Goal: Complete application form: Complete application form

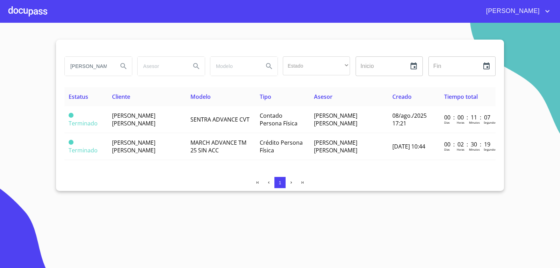
click at [29, 75] on section "[PERSON_NAME] Estado ​ ​ Inicio ​ Fin ​ Estatus Cliente Modelo Tipo Asesor Crea…" at bounding box center [280, 145] width 560 height 245
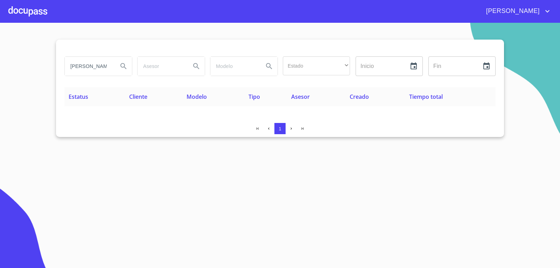
click at [92, 67] on input "[PERSON_NAME]" at bounding box center [89, 66] width 48 height 19
type input "[PERSON_NAME]"
drag, startPoint x: 103, startPoint y: 64, endPoint x: 0, endPoint y: 55, distance: 103.4
click at [0, 55] on section "[PERSON_NAME] Estado ​ ​ Inicio ​ Fin ​ Estatus Cliente Modelo Tipo Asesor Crea…" at bounding box center [280, 145] width 560 height 245
click at [26, 6] on div at bounding box center [27, 11] width 39 height 22
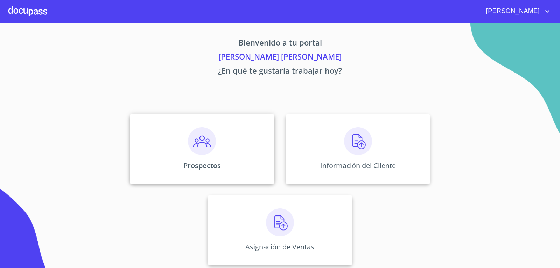
click at [164, 139] on div "Prospectos" at bounding box center [202, 149] width 145 height 70
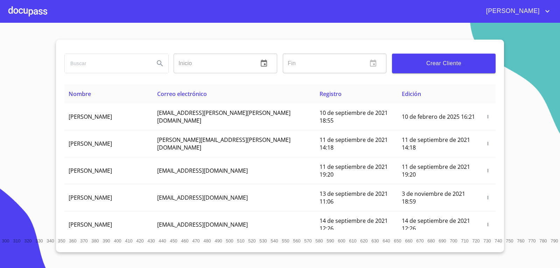
click at [128, 56] on input "search" at bounding box center [107, 63] width 84 height 19
type input "[PERSON_NAME]"
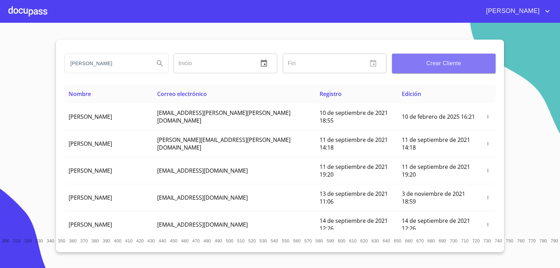
click at [455, 54] on button "Crear Cliente" at bounding box center [444, 64] width 104 height 20
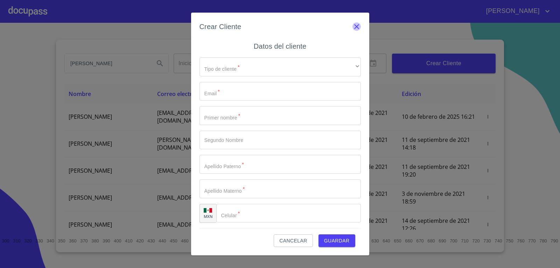
click at [357, 27] on icon "button" at bounding box center [357, 26] width 8 height 8
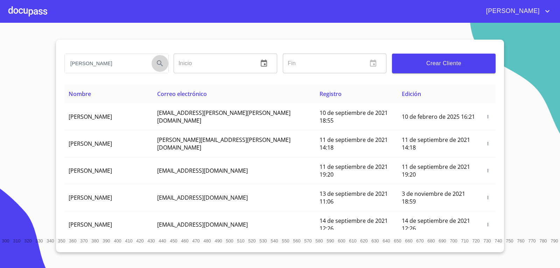
click at [157, 61] on icon "Search" at bounding box center [160, 63] width 8 height 8
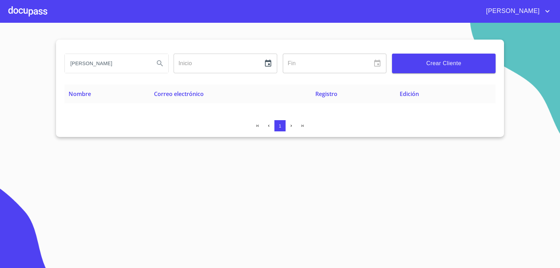
drag, startPoint x: 135, startPoint y: 62, endPoint x: 0, endPoint y: 67, distance: 134.6
click at [0, 67] on section "[PERSON_NAME] NI Inicio ​ Fin ​ Crear Cliente Nombre Correo electrónico Registr…" at bounding box center [280, 145] width 560 height 245
click at [471, 67] on span "Crear Cliente" at bounding box center [444, 63] width 92 height 10
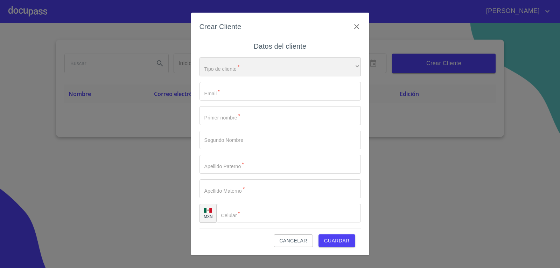
click at [275, 62] on div "​" at bounding box center [280, 66] width 161 height 19
click at [331, 73] on div "​" at bounding box center [280, 66] width 161 height 19
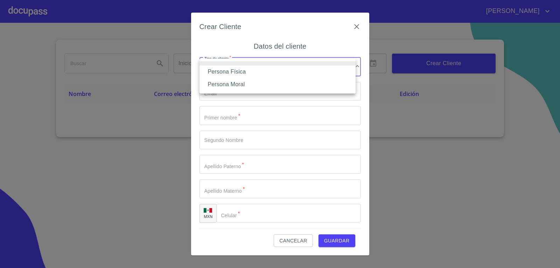
click at [270, 71] on li "Persona Física" at bounding box center [278, 72] width 156 height 13
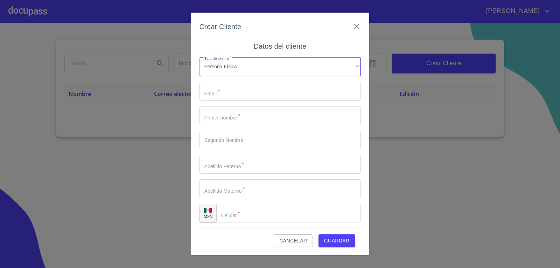
click at [264, 101] on input "Tipo de cliente   *" at bounding box center [280, 91] width 161 height 19
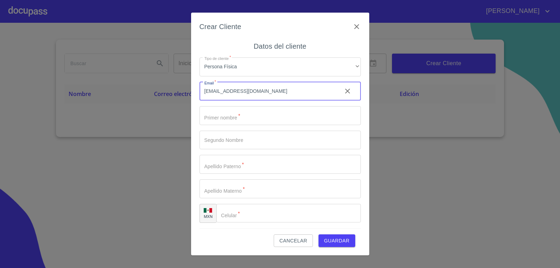
type input "[EMAIL_ADDRESS][DOMAIN_NAME]"
click at [261, 115] on input "Tipo de cliente   *" at bounding box center [280, 115] width 161 height 19
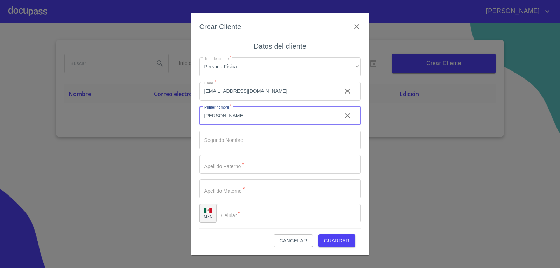
type input "[PERSON_NAME]"
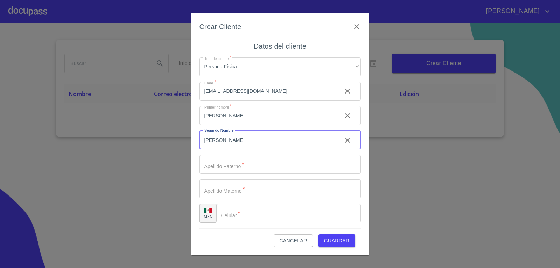
type input "[PERSON_NAME]"
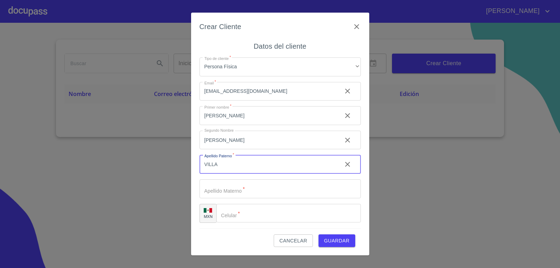
type input "VILLA"
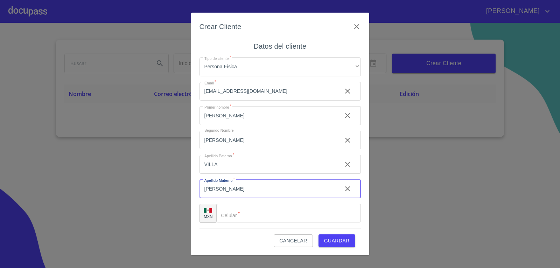
type input "[PERSON_NAME]"
click at [277, 219] on input "Tipo de cliente   *" at bounding box center [297, 213] width 127 height 19
type input "[PHONE_NUMBER]"
click at [340, 242] on span "Guardar" at bounding box center [337, 240] width 26 height 9
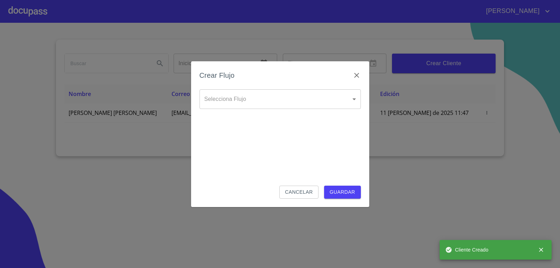
click at [310, 110] on div "Selecciona Flujo ​ Selecciona Flujo" at bounding box center [280, 104] width 161 height 31
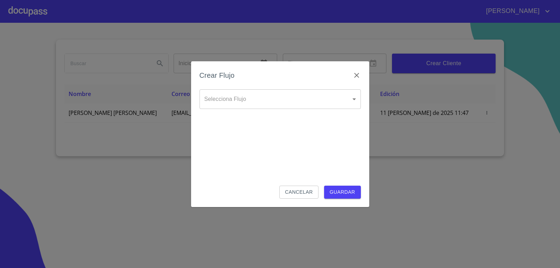
click at [306, 91] on body "[PERSON_NAME] Inicio ​ Fin ​ Crear Cliente Nombre Correo electrónico Registro E…" at bounding box center [280, 134] width 560 height 268
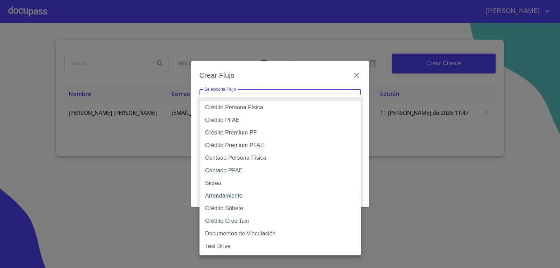
click at [232, 184] on li "Sicrea" at bounding box center [280, 183] width 161 height 13
type input "623996b2ffbf160bd6e2ac1f"
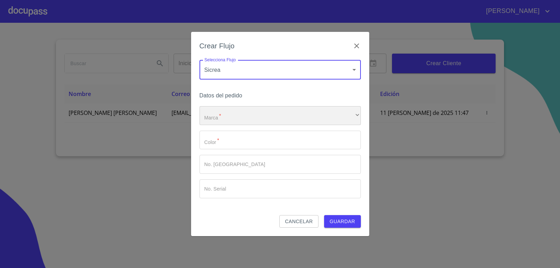
click at [246, 113] on div "​" at bounding box center [280, 115] width 161 height 19
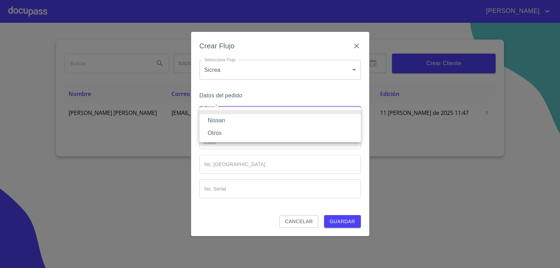
click at [244, 123] on li "Nissan" at bounding box center [280, 120] width 161 height 13
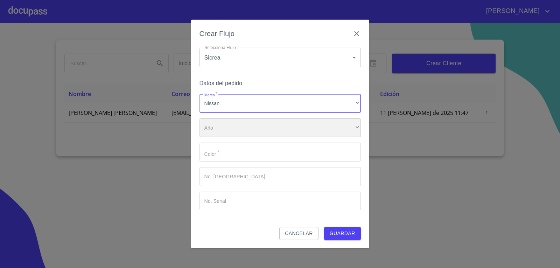
click at [244, 134] on div "​" at bounding box center [280, 127] width 161 height 19
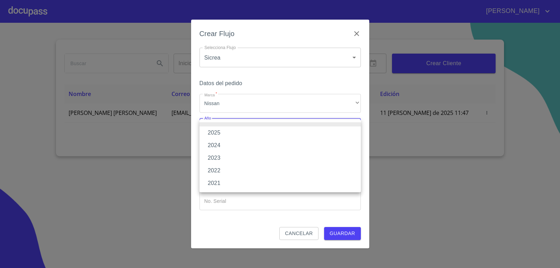
click at [227, 132] on li "2025" at bounding box center [280, 132] width 161 height 13
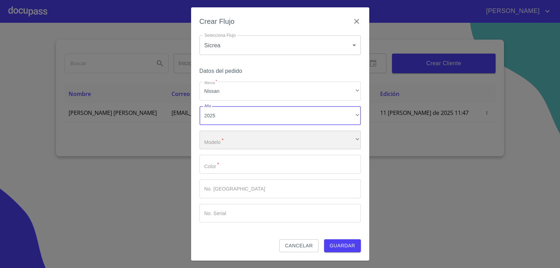
click at [233, 146] on div "​" at bounding box center [280, 140] width 161 height 19
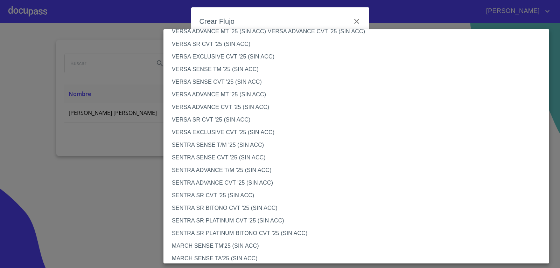
scroll to position [315, 0]
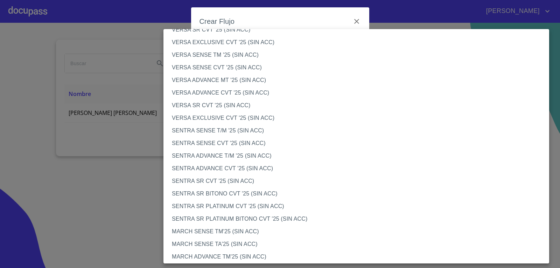
click at [221, 217] on li "SENTRA SR PLATINUM BITONO CVT '25 (SIN ACC)" at bounding box center [359, 219] width 391 height 13
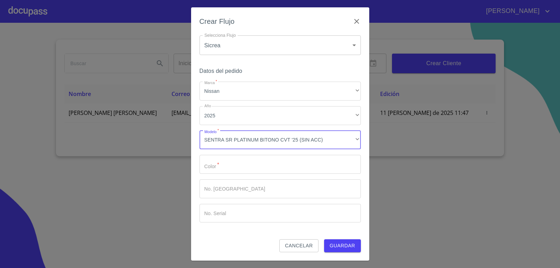
click at [242, 166] on input "Marca   *" at bounding box center [280, 164] width 161 height 19
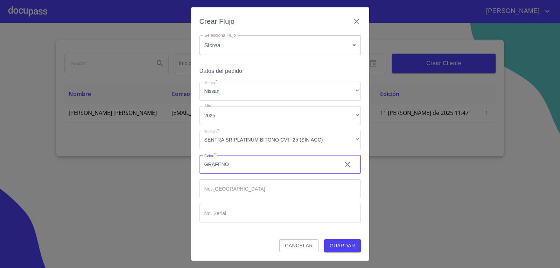
type input "GRAFENO"
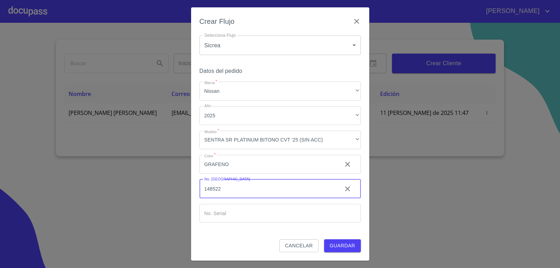
type input "148522"
click at [218, 174] on input "Marca   *" at bounding box center [268, 164] width 137 height 19
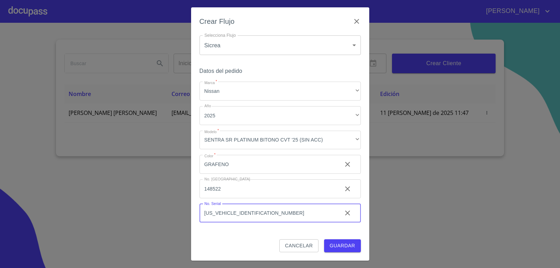
type input "[US_VEHICLE_IDENTIFICATION_NUMBER]"
click at [337, 245] on span "Guardar" at bounding box center [343, 245] width 26 height 9
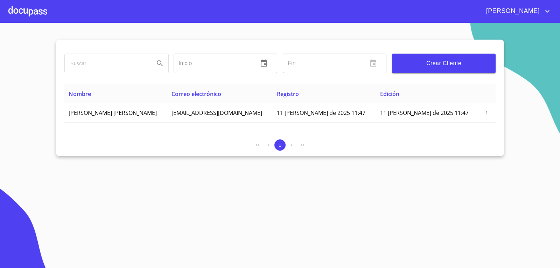
click at [36, 8] on div at bounding box center [27, 11] width 39 height 22
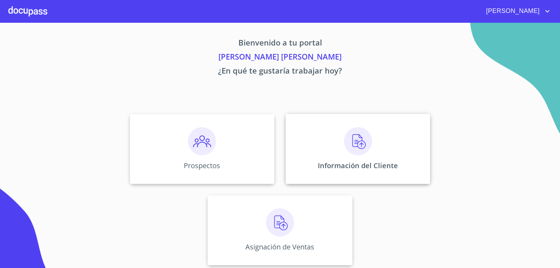
click at [364, 136] on img at bounding box center [358, 141] width 28 height 28
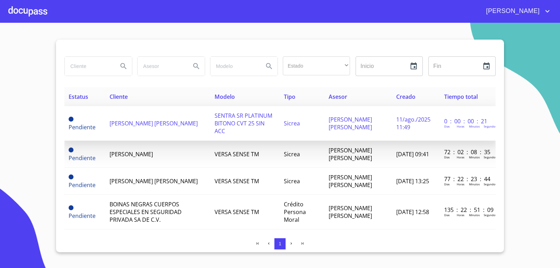
click at [163, 120] on span "[PERSON_NAME] [PERSON_NAME]" at bounding box center [154, 123] width 88 height 8
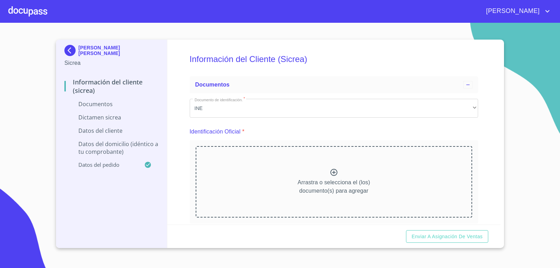
click at [321, 164] on div "Arrastra o selecciona el (los) documento(s) para agregar" at bounding box center [334, 181] width 277 height 71
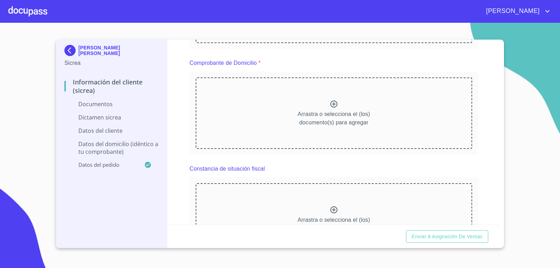
scroll to position [175, 0]
click at [289, 119] on div "Arrastra o selecciona el (los) documento(s) para agregar" at bounding box center [334, 112] width 277 height 71
click at [270, 111] on div "Arrastra o selecciona el (los) documento(s) para agregar" at bounding box center [334, 112] width 277 height 71
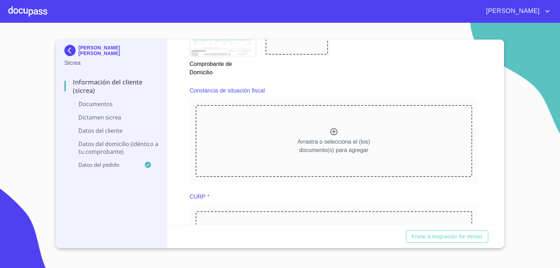
scroll to position [455, 0]
click at [270, 135] on div "Arrastra o selecciona el (los) documento(s) para agregar" at bounding box center [334, 140] width 277 height 71
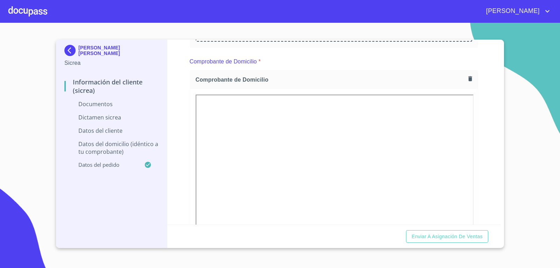
scroll to position [175, 0]
click at [467, 75] on button "button" at bounding box center [470, 79] width 9 height 9
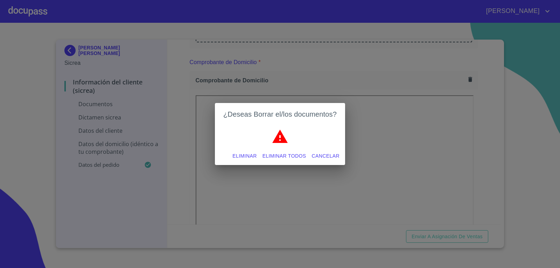
click at [273, 154] on span "Eliminar todos" at bounding box center [285, 156] width 44 height 9
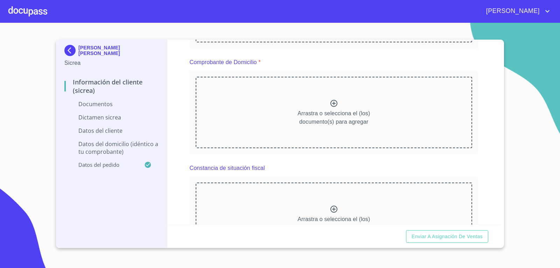
click at [282, 116] on div "Arrastra o selecciona el (los) documento(s) para agregar" at bounding box center [334, 112] width 277 height 71
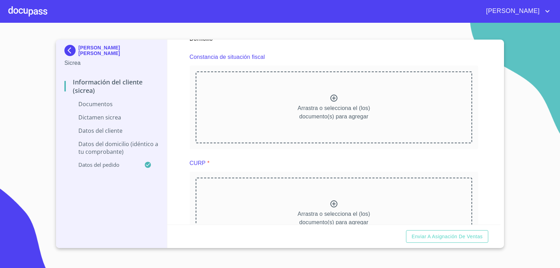
scroll to position [525, 0]
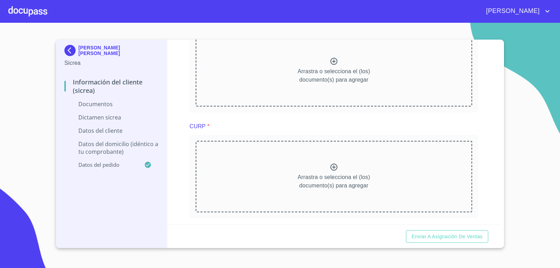
click at [223, 86] on div "Arrastra o selecciona el (los) documento(s) para agregar" at bounding box center [334, 70] width 277 height 71
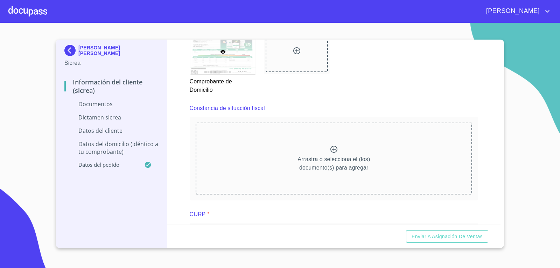
scroll to position [490, 0]
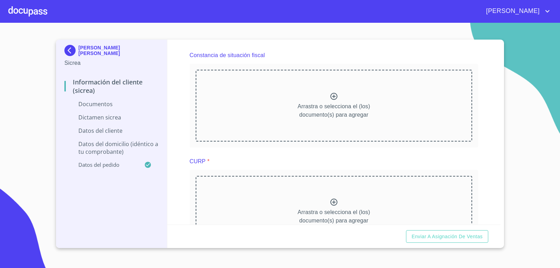
click at [267, 128] on div "Arrastra o selecciona el (los) documento(s) para agregar" at bounding box center [334, 105] width 277 height 71
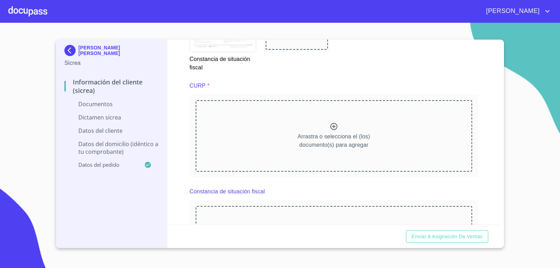
scroll to position [771, 0]
click at [278, 133] on div "Arrastra o selecciona el (los) documento(s) para agregar" at bounding box center [334, 133] width 277 height 71
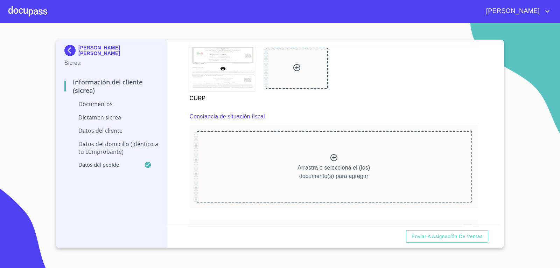
scroll to position [1051, 0]
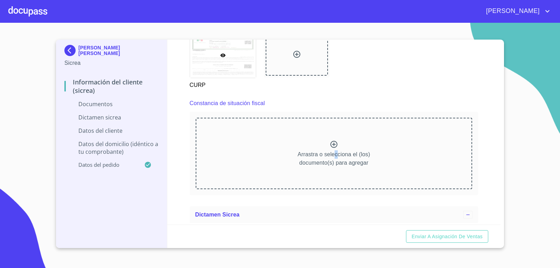
click at [334, 150] on p "Arrastra o selecciona el (los) documento(s) para agregar" at bounding box center [334, 158] width 73 height 17
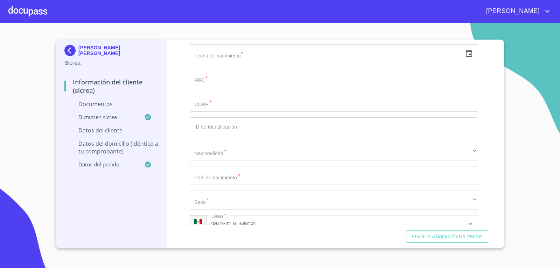
scroll to position [1681, 0]
click at [232, 63] on input "text" at bounding box center [326, 53] width 273 height 19
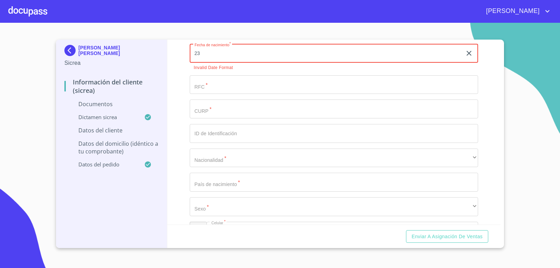
type input "23"
click at [467, 56] on icon "button" at bounding box center [469, 53] width 5 height 5
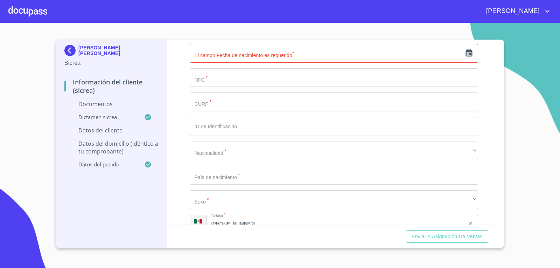
click at [465, 57] on icon "button" at bounding box center [469, 53] width 8 height 8
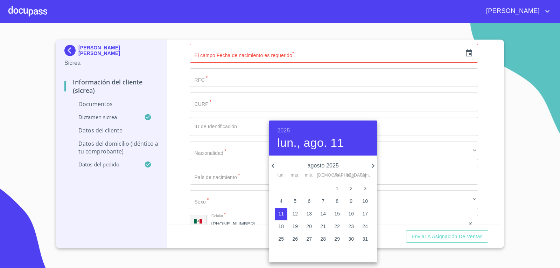
click at [289, 126] on h6 "2025" at bounding box center [283, 131] width 13 height 10
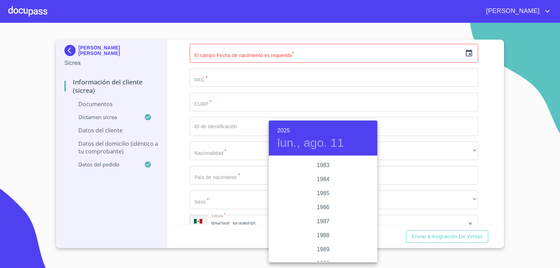
scroll to position [799, 0]
click at [322, 179] on div "1983" at bounding box center [323, 178] width 109 height 14
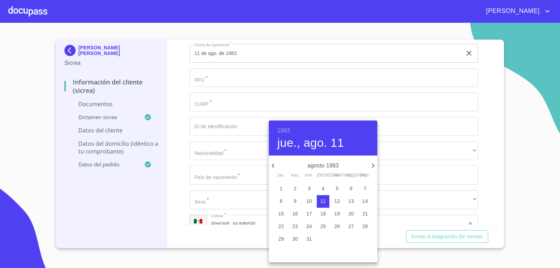
click at [316, 146] on h4 "jue., ago. 11" at bounding box center [310, 143] width 67 height 15
click at [374, 163] on icon "button" at bounding box center [373, 165] width 8 height 8
click at [373, 163] on icon "button" at bounding box center [373, 165] width 8 height 8
click at [372, 165] on icon "button" at bounding box center [373, 165] width 8 height 8
click at [373, 165] on icon "button" at bounding box center [373, 165] width 8 height 8
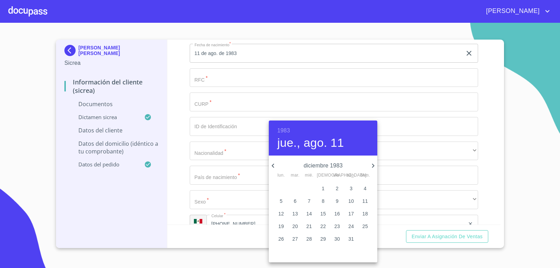
click at [338, 228] on p "23" at bounding box center [338, 226] width 6 height 7
type input "23 de dic. de 1983"
click at [221, 192] on div at bounding box center [280, 134] width 560 height 268
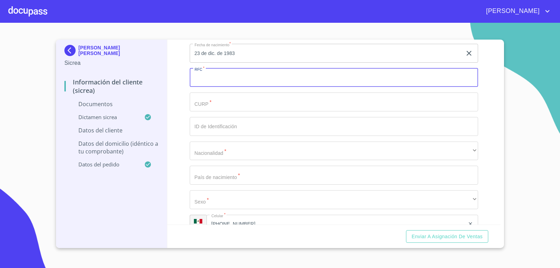
paste input "VISJ8312239E9"
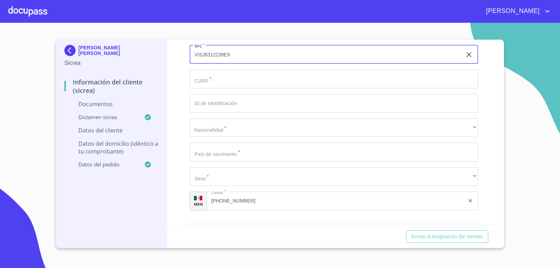
scroll to position [1716, 0]
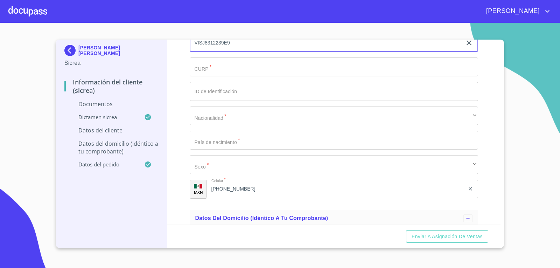
type input "VISJ8312239E9"
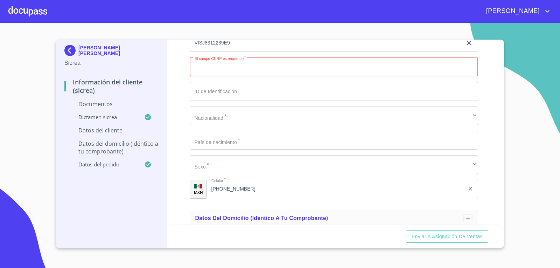
paste input "VISJ831223HJCLLN08"
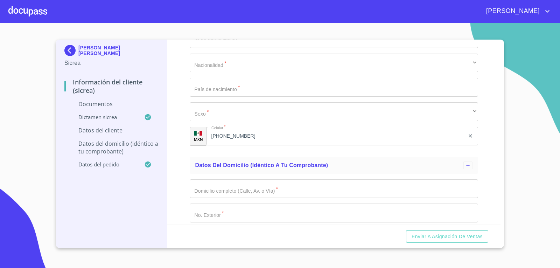
scroll to position [1786, 0]
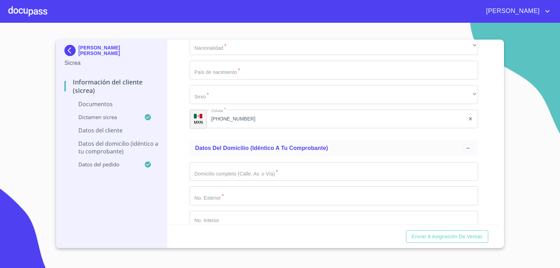
type input "VISJ831223HJCLLN08"
type input "2208727732"
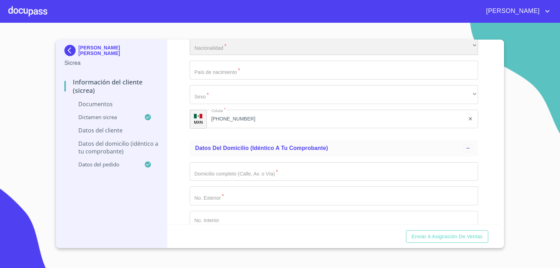
click at [233, 55] on div "​" at bounding box center [334, 45] width 289 height 19
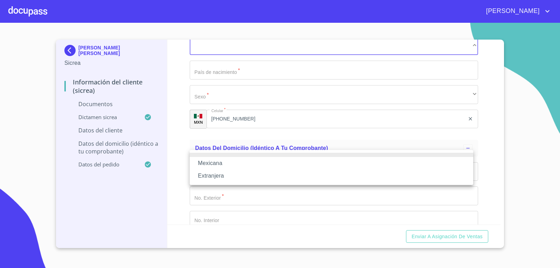
click at [220, 164] on li "Mexicana" at bounding box center [332, 163] width 284 height 13
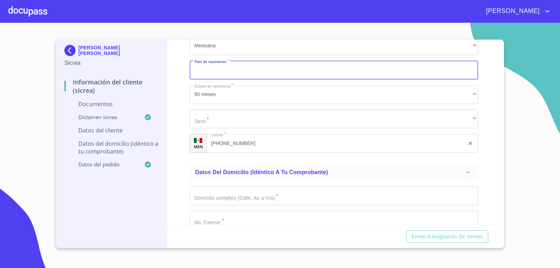
click at [216, 80] on input "Documento de identificación.   *" at bounding box center [334, 70] width 289 height 19
click at [217, 80] on input "Documento de identificación.   *" at bounding box center [334, 70] width 289 height 19
type input "[GEOGRAPHIC_DATA]"
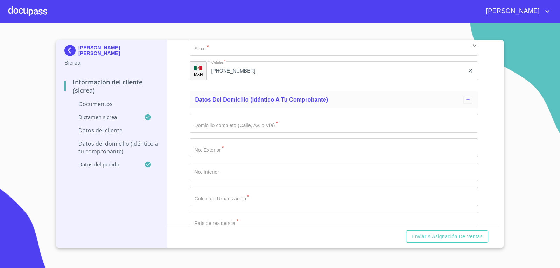
scroll to position [1892, 0]
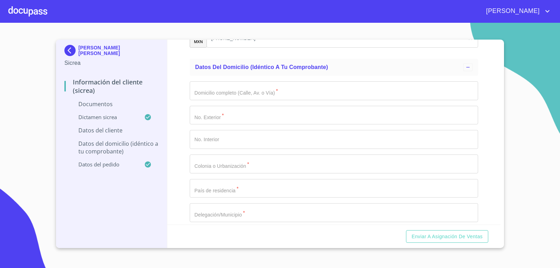
click at [227, 23] on div "​" at bounding box center [334, 14] width 289 height 19
click at [212, 149] on li "M" at bounding box center [332, 143] width 284 height 13
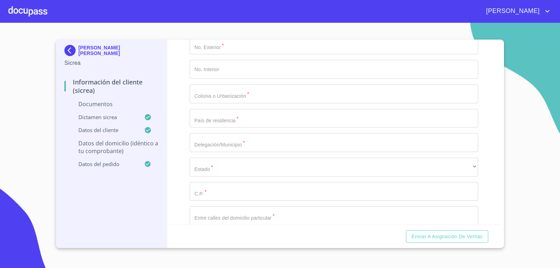
scroll to position [1997, 0]
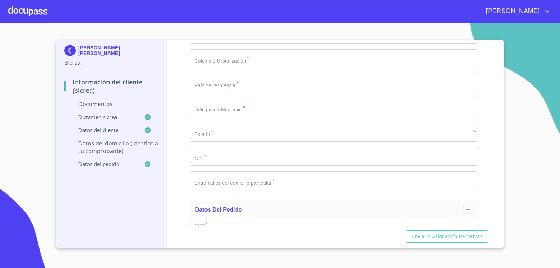
paste input "NDEPENDENCIA 13"
type input "NDEPENDENCIA"
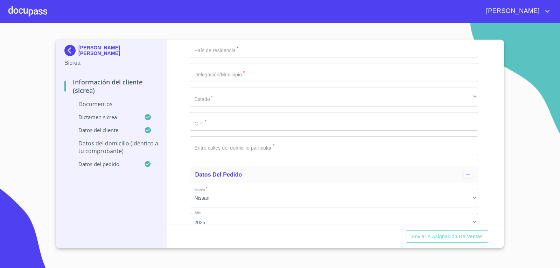
type input "13"
click at [206, 33] on input "Documento de identificación.   *" at bounding box center [334, 23] width 289 height 19
paste input "SAN [PERSON_NAME] DE LAS [PERSON_NAME]"
type input "SAN [PERSON_NAME] DE LAS [PERSON_NAME]"
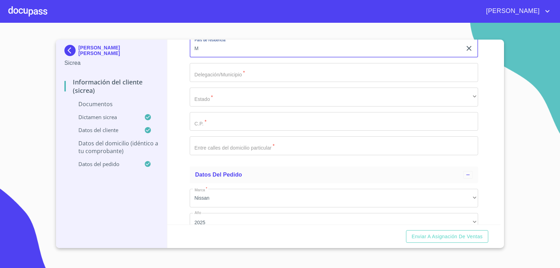
type input "[GEOGRAPHIC_DATA]"
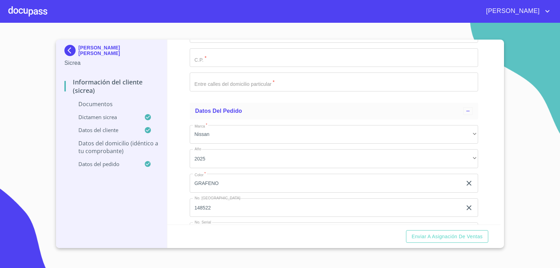
scroll to position [2102, 0]
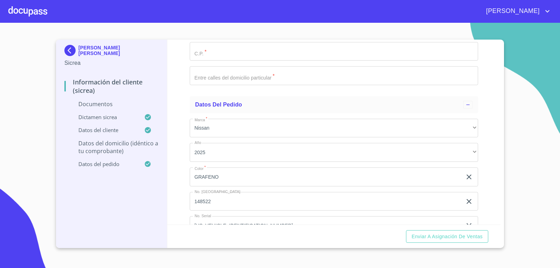
type input "TLAQUEPAQUE"
click at [211, 36] on div "​" at bounding box center [334, 27] width 289 height 19
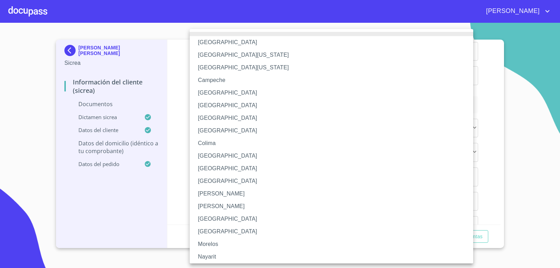
click at [213, 221] on li "[GEOGRAPHIC_DATA]" at bounding box center [334, 219] width 289 height 13
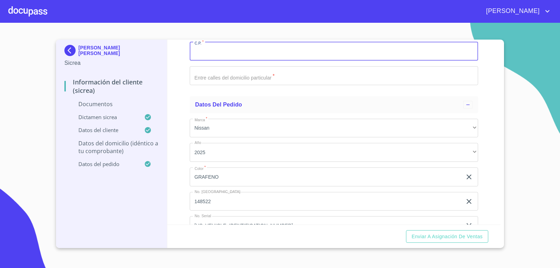
click at [229, 61] on input "Documento de identificación.   *" at bounding box center [334, 51] width 289 height 19
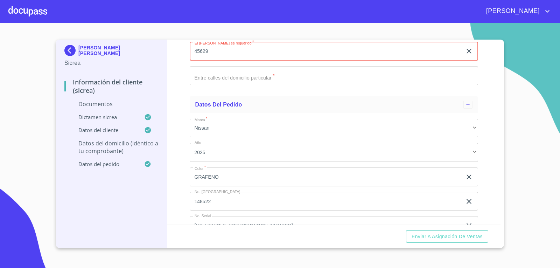
type input "45629"
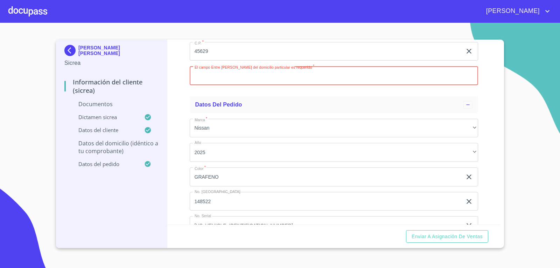
paste input "[PERSON_NAME] Y [PERSON_NAME] Y [PERSON_NAME]"
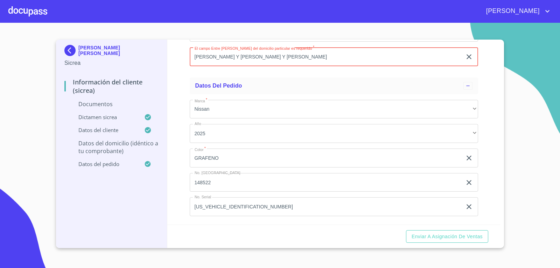
scroll to position [2233, 0]
type input "[PERSON_NAME] Y [PERSON_NAME] Y [PERSON_NAME]"
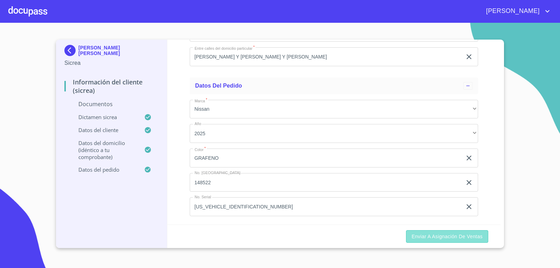
click at [484, 241] on button "Enviar a Asignación de Ventas" at bounding box center [447, 236] width 82 height 13
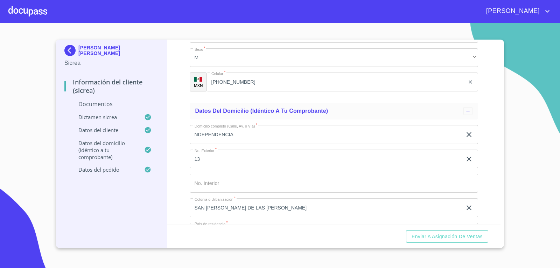
scroll to position [1813, 0]
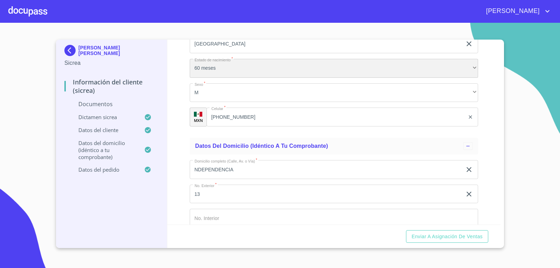
click at [270, 78] on div "60 meses" at bounding box center [334, 68] width 289 height 19
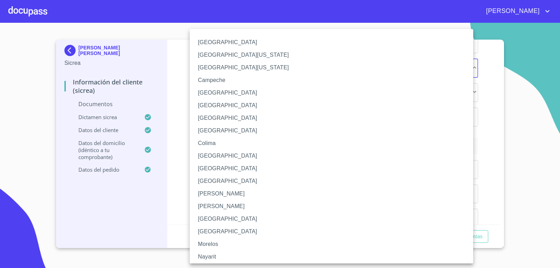
click at [214, 219] on li "[GEOGRAPHIC_DATA]" at bounding box center [334, 219] width 289 height 13
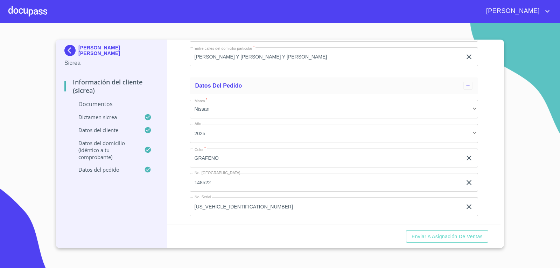
scroll to position [2233, 0]
click at [451, 239] on span "Enviar a Asignación de Ventas" at bounding box center [447, 236] width 71 height 9
click at [433, 239] on span "Enviar a Asignación de Ventas" at bounding box center [447, 236] width 71 height 9
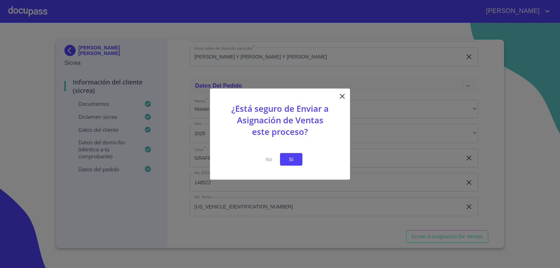
click at [286, 160] on span "Si" at bounding box center [291, 159] width 11 height 9
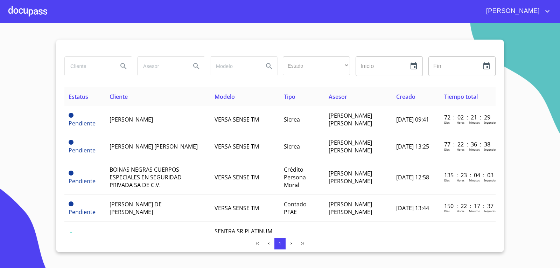
click at [43, 13] on div at bounding box center [27, 11] width 39 height 22
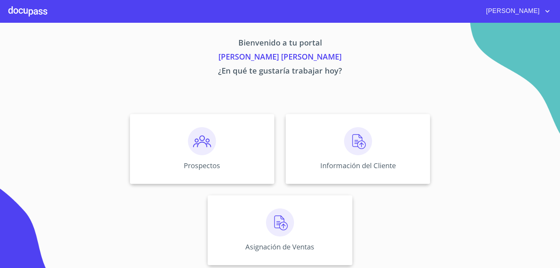
click at [489, 150] on div "Prospectos Información del Cliente Asignación de Ventas" at bounding box center [280, 189] width 434 height 163
click at [323, 244] on div "Asignación de Ventas" at bounding box center [280, 230] width 145 height 70
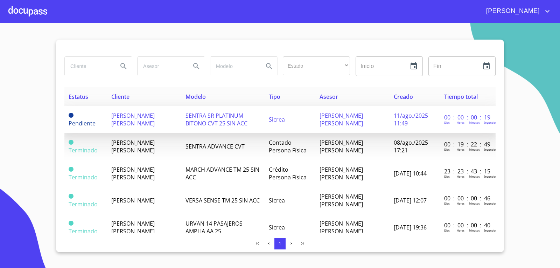
click at [130, 126] on td "[PERSON_NAME] [PERSON_NAME]" at bounding box center [144, 119] width 74 height 27
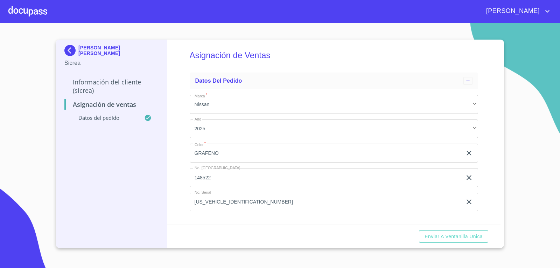
scroll to position [4, 0]
click at [450, 232] on button "Enviar a Ventanilla Única" at bounding box center [453, 236] width 69 height 13
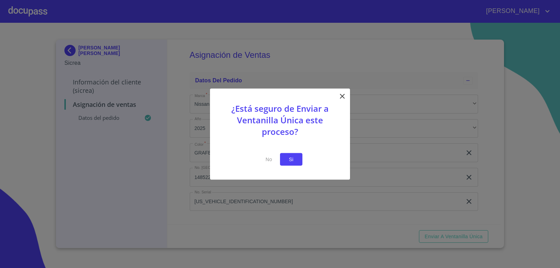
click at [292, 159] on span "Si" at bounding box center [291, 159] width 11 height 9
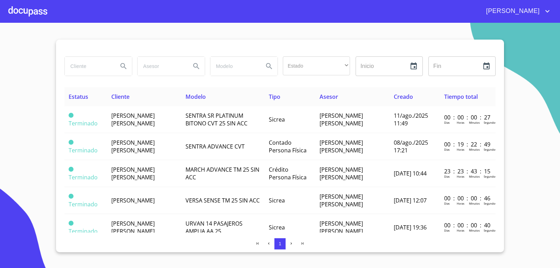
click at [26, 12] on div at bounding box center [27, 11] width 39 height 22
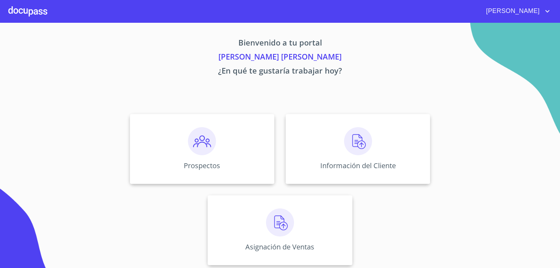
click at [548, 12] on icon "account of current user" at bounding box center [548, 11] width 8 height 8
click at [541, 13] on li "Salir" at bounding box center [540, 14] width 23 height 13
